Goal: Check status: Check status

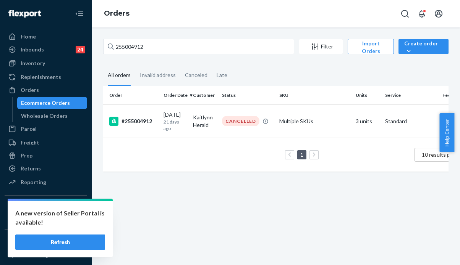
click at [96, 42] on div "255004912 Filter Import Orders Create order Ecommerce order Removal order All o…" at bounding box center [276, 147] width 368 height 238
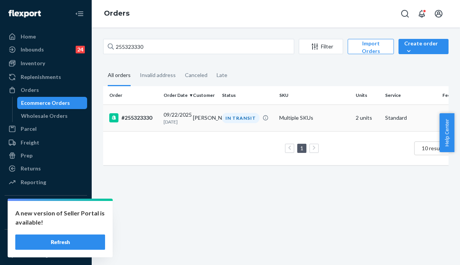
type input "255323330"
click at [186, 123] on td "[DATE] [DATE]" at bounding box center [174, 118] width 29 height 27
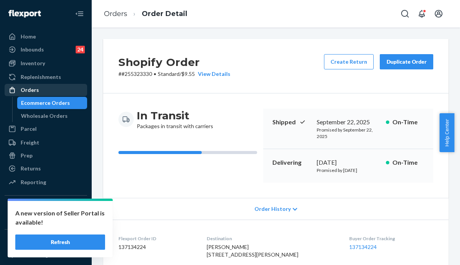
click at [26, 89] on div "Orders" at bounding box center [30, 90] width 18 height 8
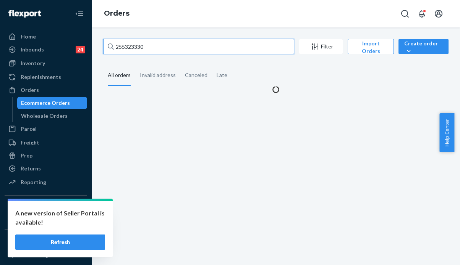
drag, startPoint x: 161, startPoint y: 49, endPoint x: 108, endPoint y: 45, distance: 52.9
click at [108, 45] on div "255323330" at bounding box center [198, 46] width 191 height 15
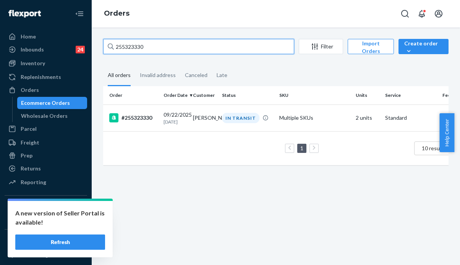
paste input "30721"
type input "255330721"
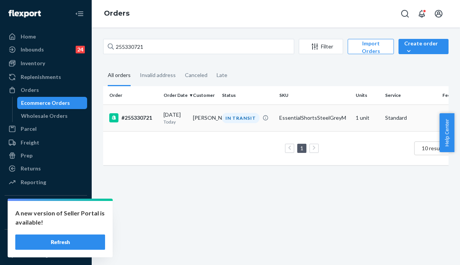
click at [187, 118] on div "[DATE] [DATE]" at bounding box center [174, 118] width 23 height 14
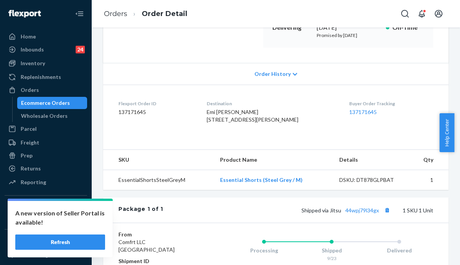
scroll to position [153, 0]
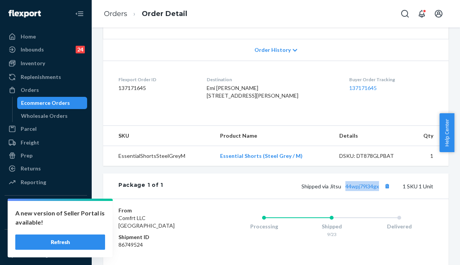
drag, startPoint x: 375, startPoint y: 211, endPoint x: 339, endPoint y: 210, distance: 35.9
click at [339, 199] on div "Package 1 of 1 Shipped via Jitsu 44wpj79l34gx 1 SKU 1 Unit" at bounding box center [275, 186] width 345 height 25
copy link "44wpj79l34gx"
